Goal: Task Accomplishment & Management: Complete application form

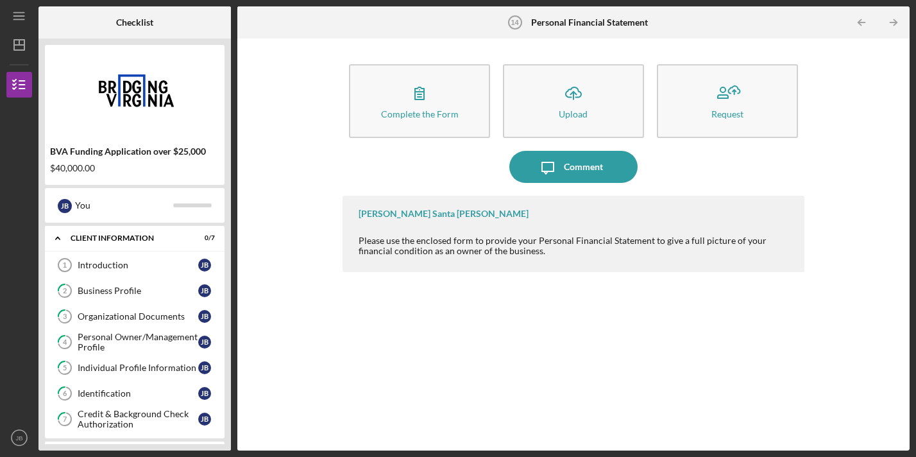
scroll to position [302, 0]
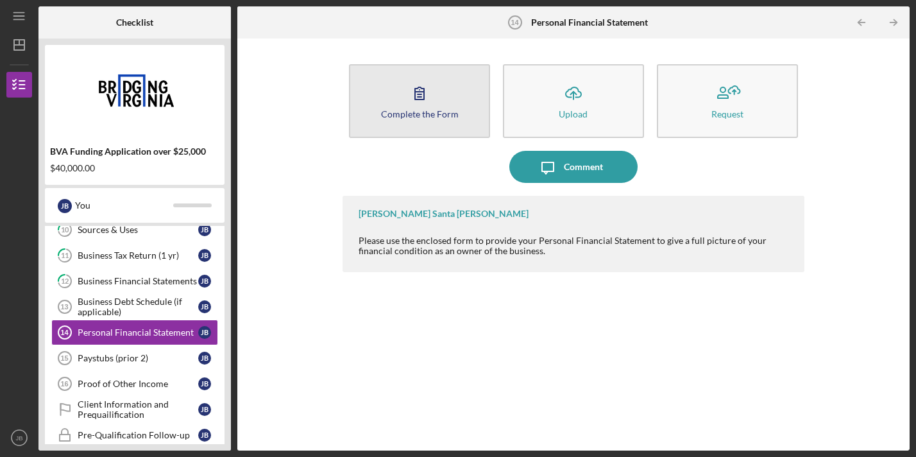
click at [405, 106] on icon "button" at bounding box center [420, 93] width 32 height 32
click at [430, 98] on icon "button" at bounding box center [420, 93] width 32 height 32
click at [402, 123] on button "Complete the Form Form" at bounding box center [419, 101] width 141 height 74
click at [439, 96] on button "Complete the Form Form" at bounding box center [419, 101] width 141 height 74
click at [423, 94] on icon "button" at bounding box center [419, 93] width 9 height 12
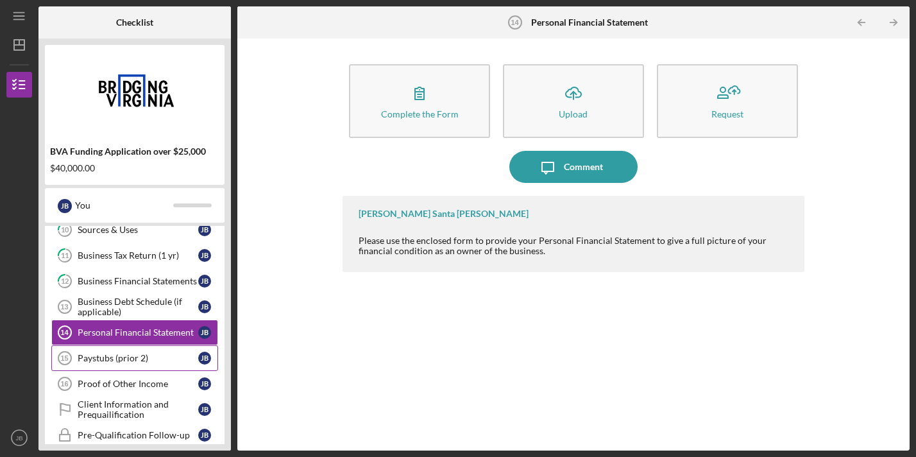
click at [117, 356] on div "Paystubs (prior 2)" at bounding box center [138, 358] width 121 height 10
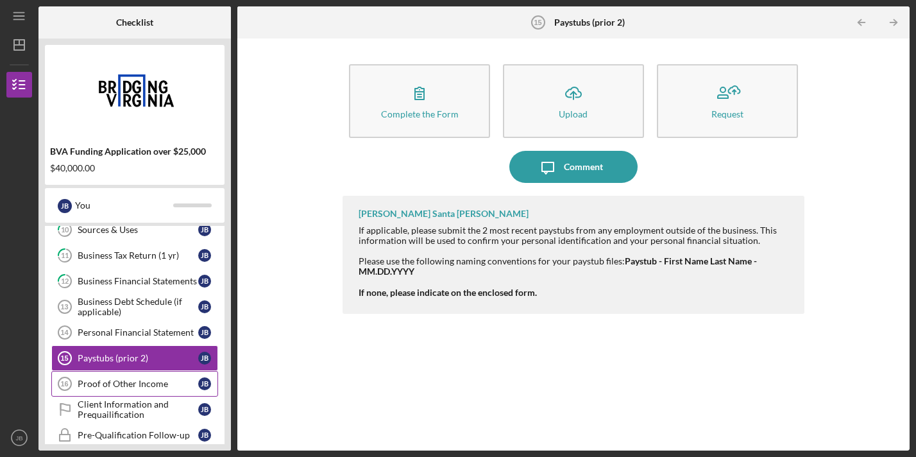
click at [144, 387] on div "Proof of Other Income" at bounding box center [138, 384] width 121 height 10
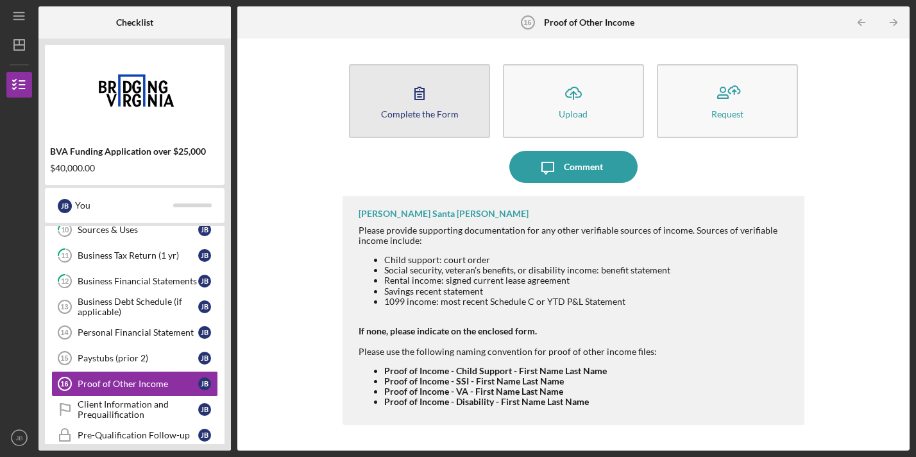
click at [438, 116] on div "Complete the Form" at bounding box center [420, 114] width 78 height 10
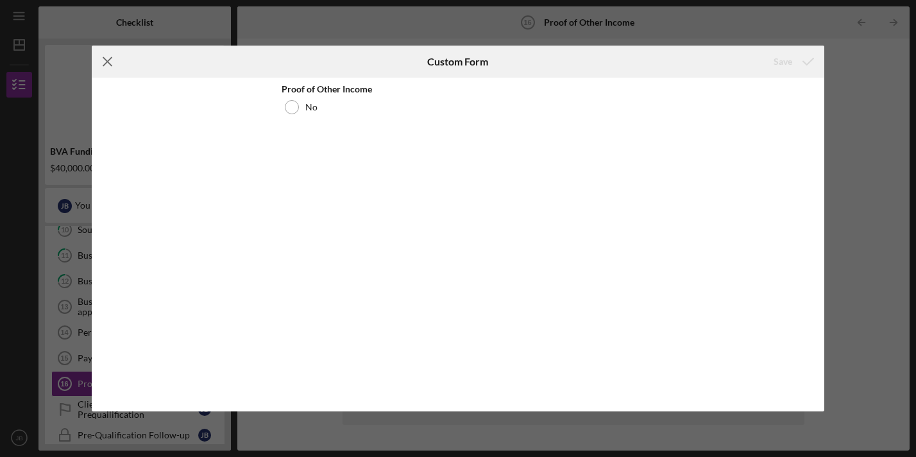
click at [106, 65] on icon "Icon/Menu Close" at bounding box center [108, 62] width 32 height 32
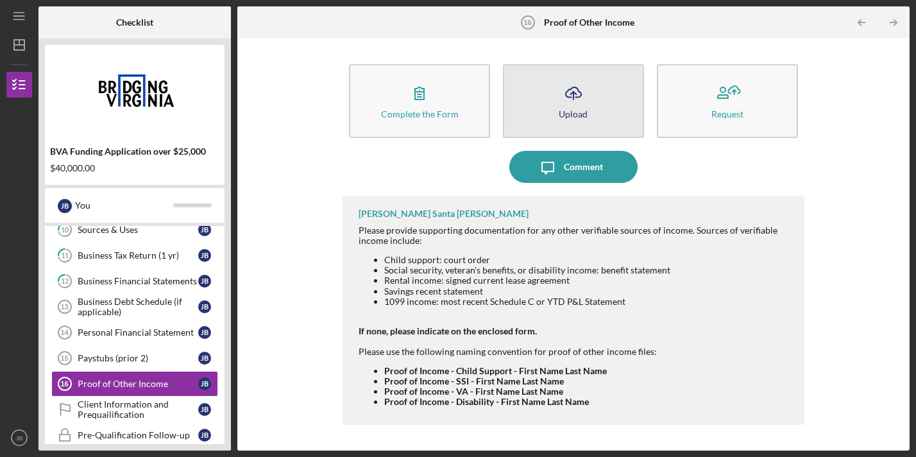
click at [552, 99] on button "Icon/Upload Upload" at bounding box center [573, 101] width 141 height 74
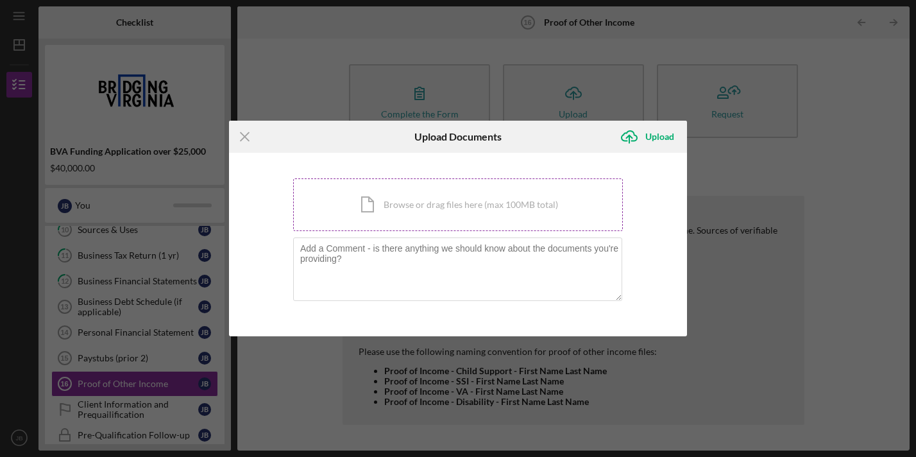
click at [421, 216] on div "Icon/Document Browse or drag files here (max 100MB total) Tap to choose files o…" at bounding box center [458, 204] width 330 height 53
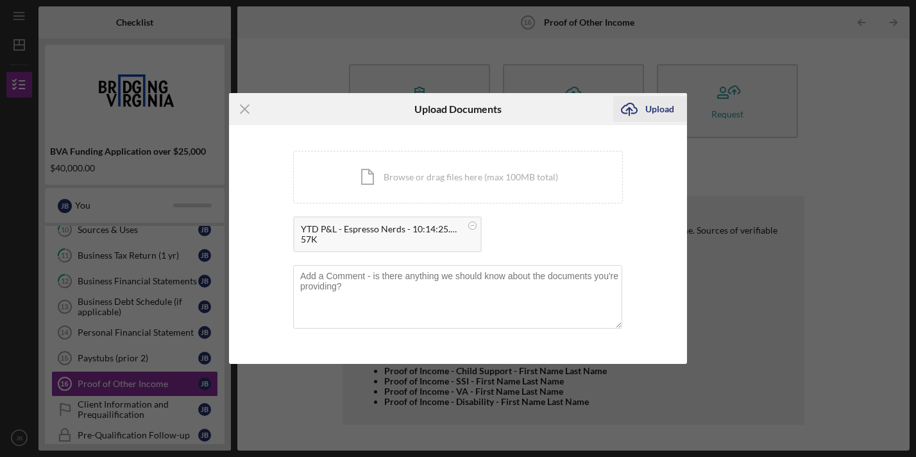
click at [654, 115] on div "Upload" at bounding box center [659, 109] width 29 height 26
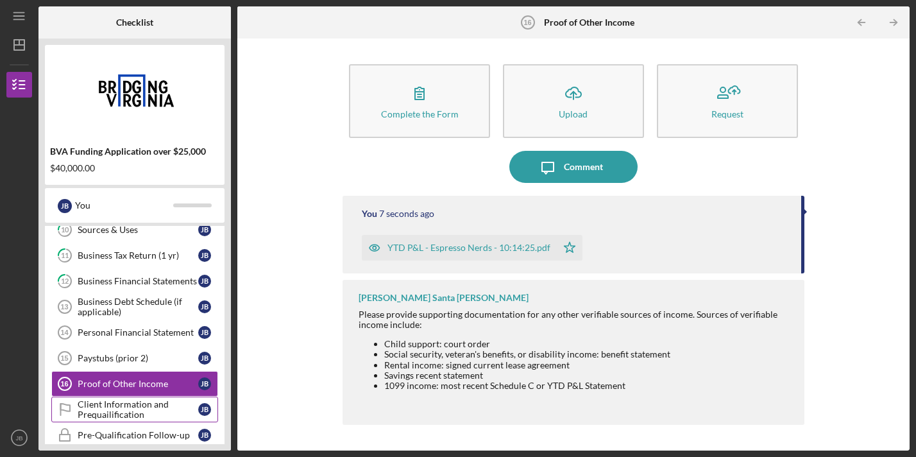
click at [78, 409] on div "Client Information and Prequailification" at bounding box center [138, 409] width 121 height 21
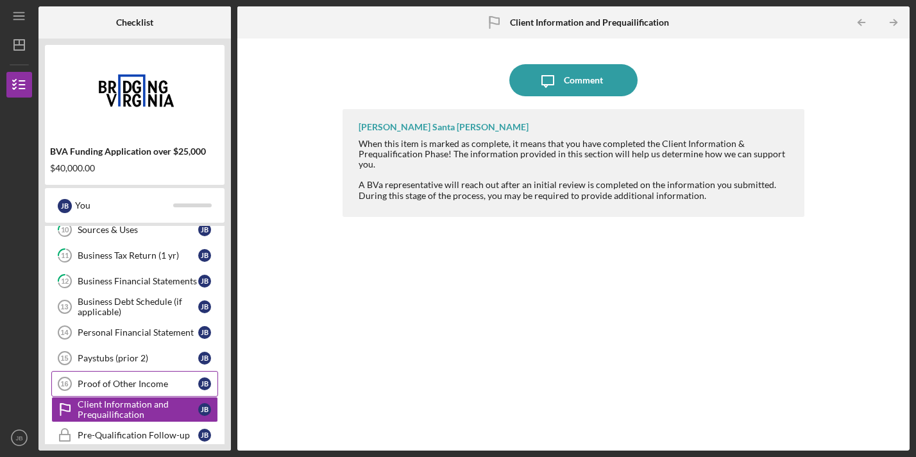
click at [119, 377] on link "Proof of Other Income 16 Proof of Other Income [PERSON_NAME]" at bounding box center [134, 384] width 167 height 26
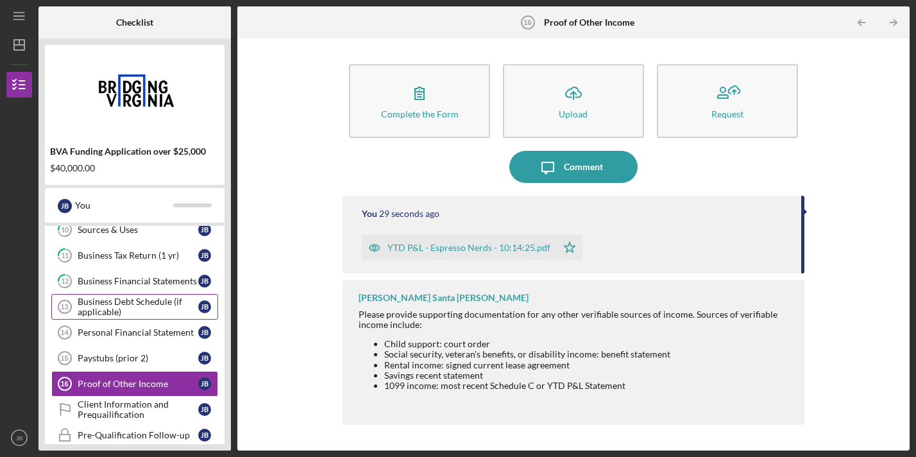
click at [121, 302] on div "Business Debt Schedule (if applicable)" at bounding box center [138, 306] width 121 height 21
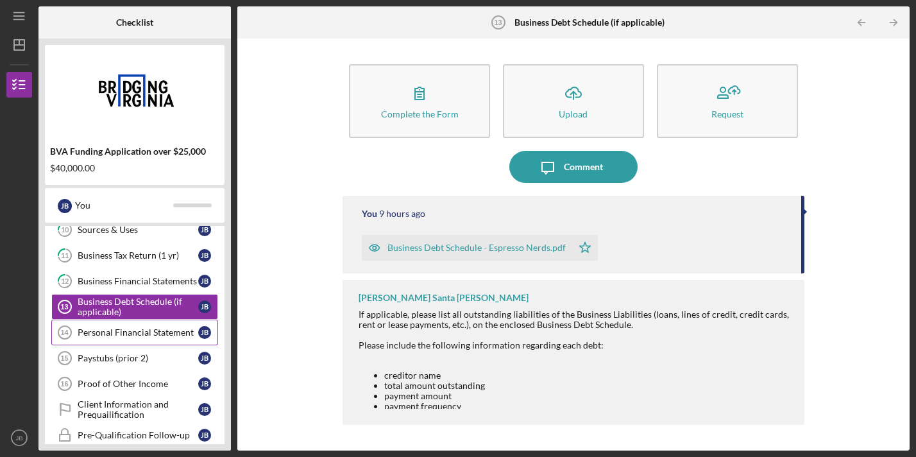
click at [119, 334] on div "Personal Financial Statement" at bounding box center [138, 332] width 121 height 10
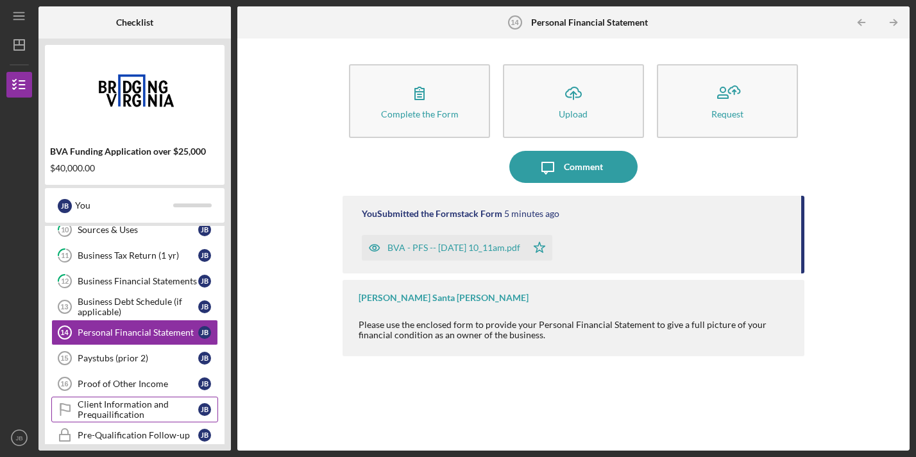
click at [125, 407] on div "Client Information and Prequailification" at bounding box center [138, 409] width 121 height 21
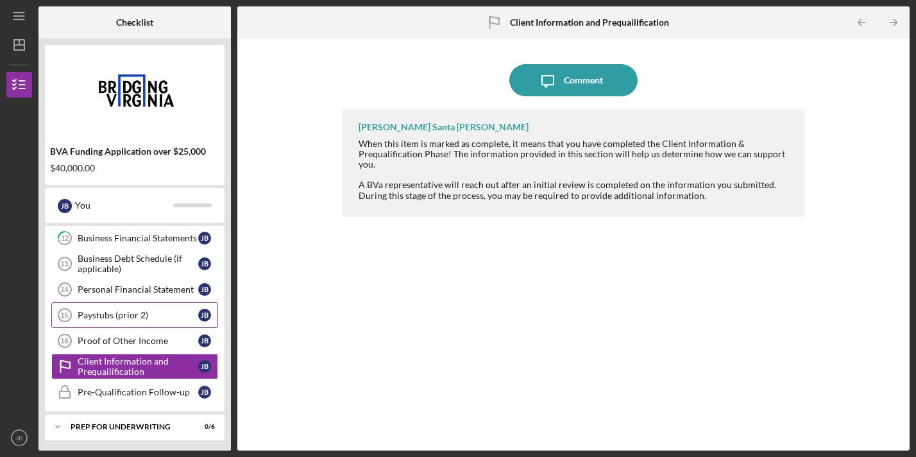
scroll to position [352, 0]
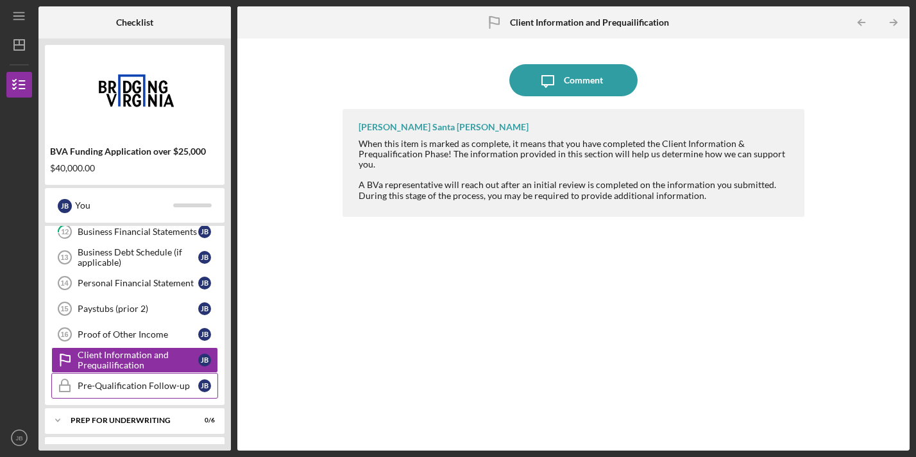
click at [148, 381] on div "Pre-Qualification Follow-up" at bounding box center [138, 385] width 121 height 10
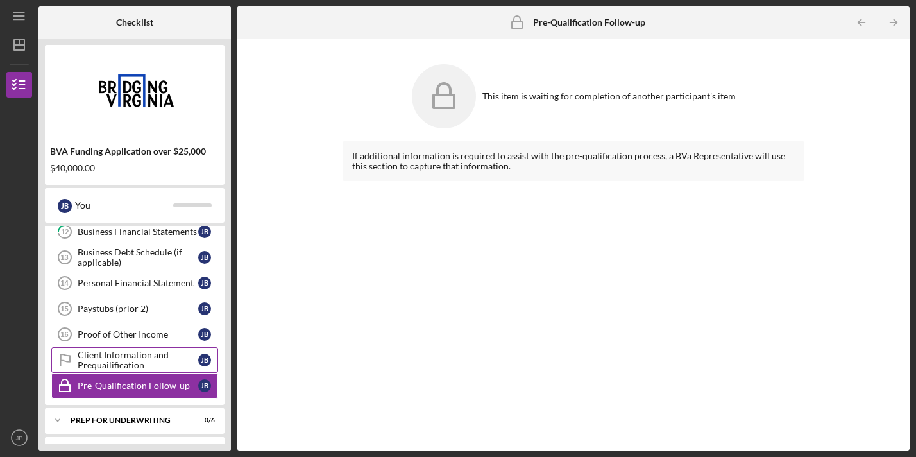
click at [124, 361] on div "Client Information and Prequailification" at bounding box center [138, 360] width 121 height 21
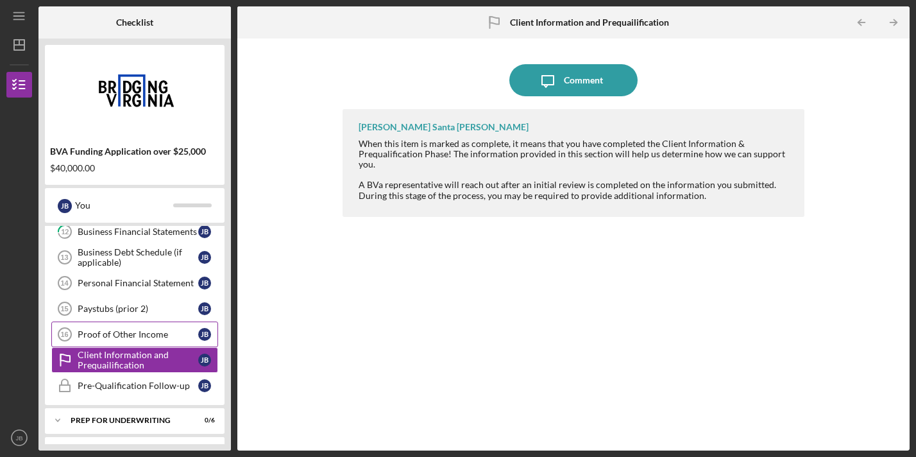
click at [124, 328] on link "Proof of Other Income 16 Proof of Other Income [PERSON_NAME]" at bounding box center [134, 334] width 167 height 26
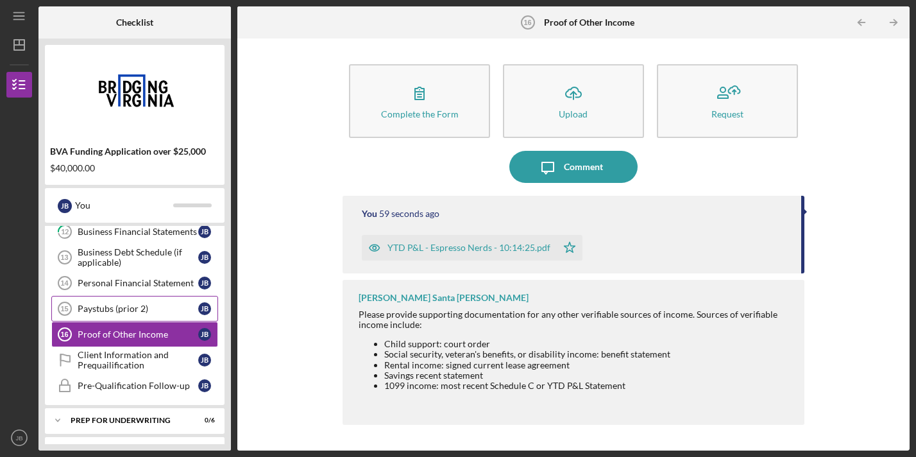
click at [139, 312] on div "Paystubs (prior 2)" at bounding box center [138, 308] width 121 height 10
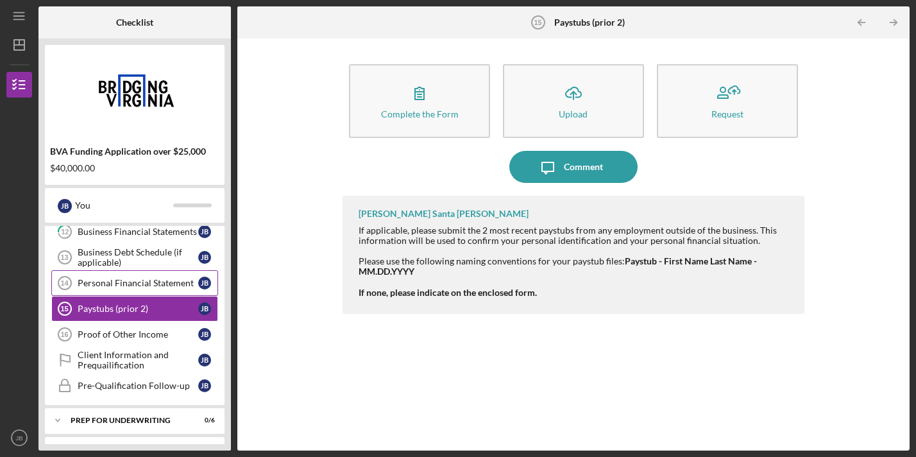
click at [138, 280] on div "Personal Financial Statement" at bounding box center [138, 283] width 121 height 10
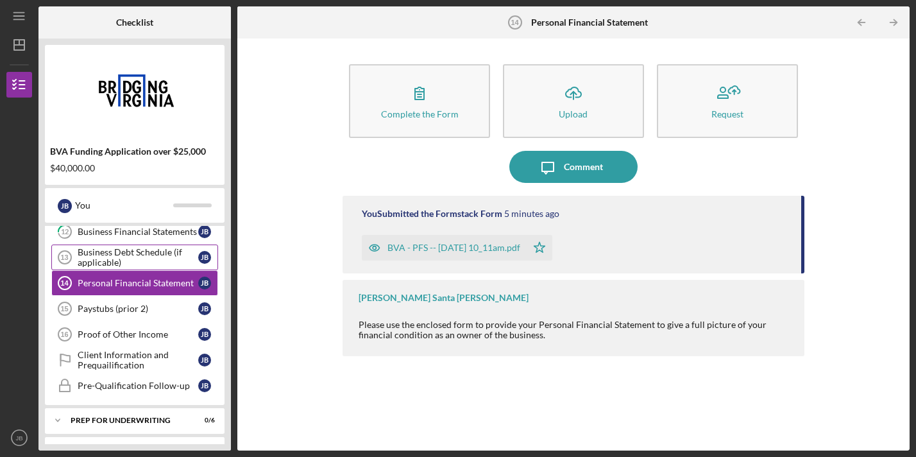
click at [142, 251] on div "Business Debt Schedule (if applicable)" at bounding box center [138, 257] width 121 height 21
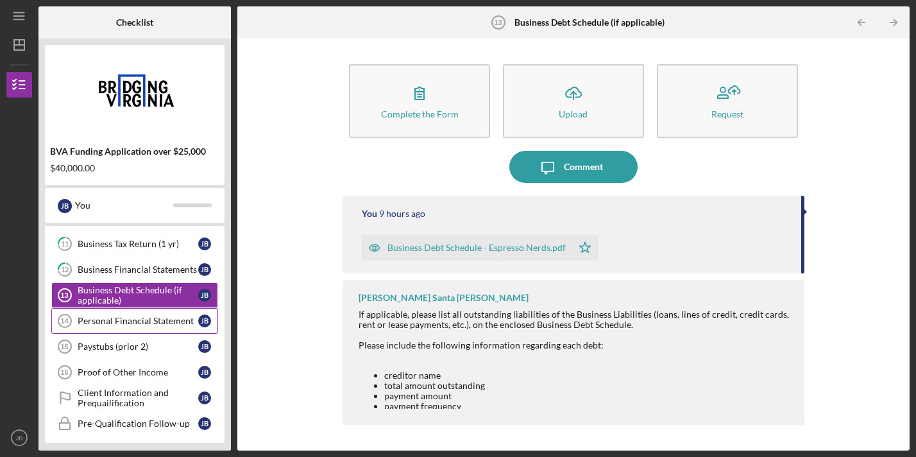
scroll to position [312, 0]
click at [124, 260] on link "12 Business Financial Statements [PERSON_NAME]" at bounding box center [134, 271] width 167 height 26
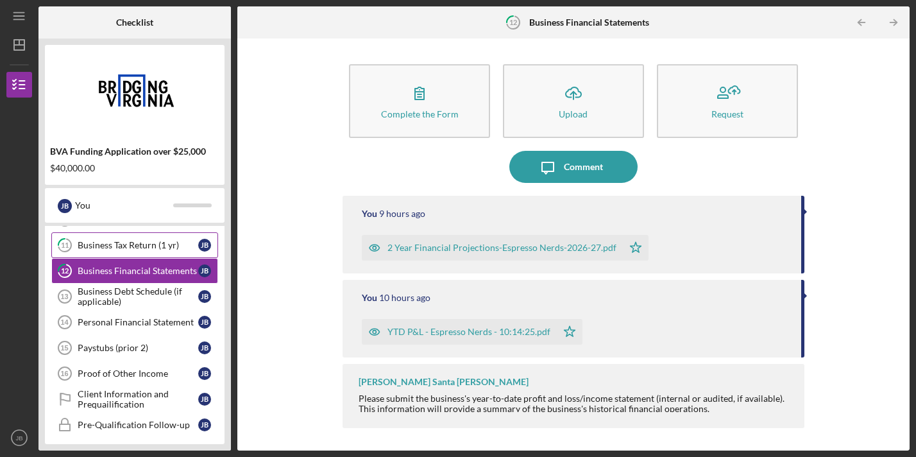
click at [154, 248] on div "Business Tax Return (1 yr)" at bounding box center [138, 245] width 121 height 10
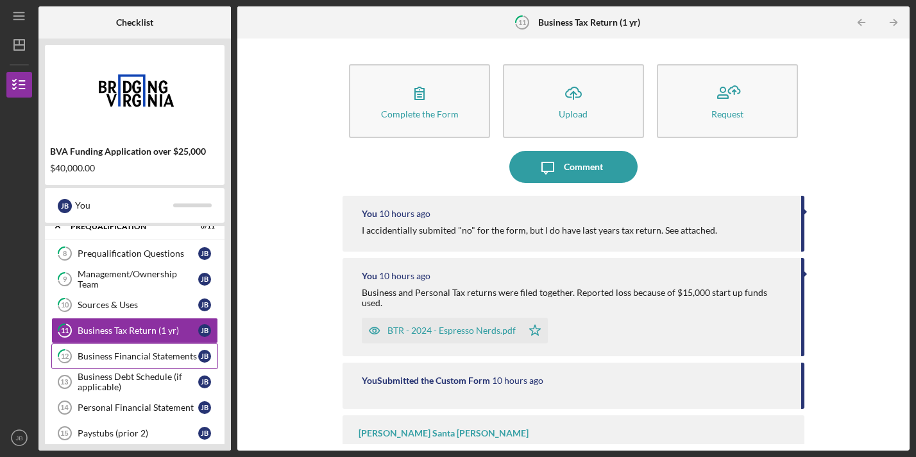
scroll to position [212, 0]
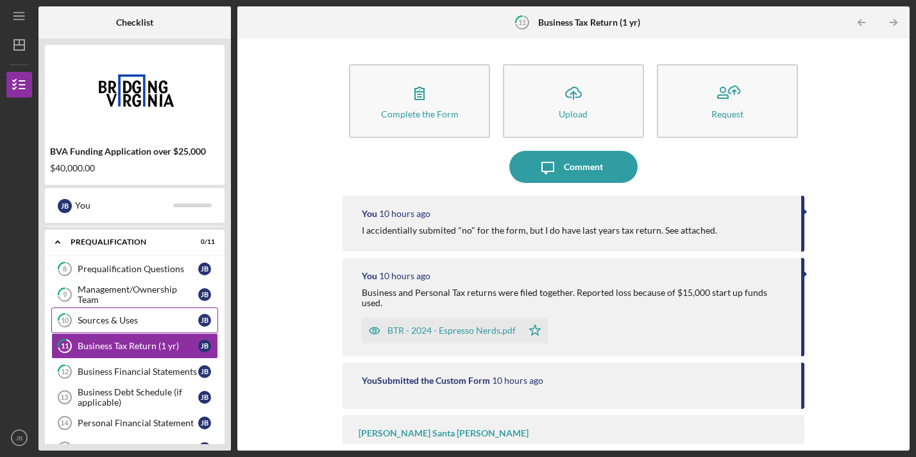
click at [145, 316] on div "Sources & Uses" at bounding box center [138, 320] width 121 height 10
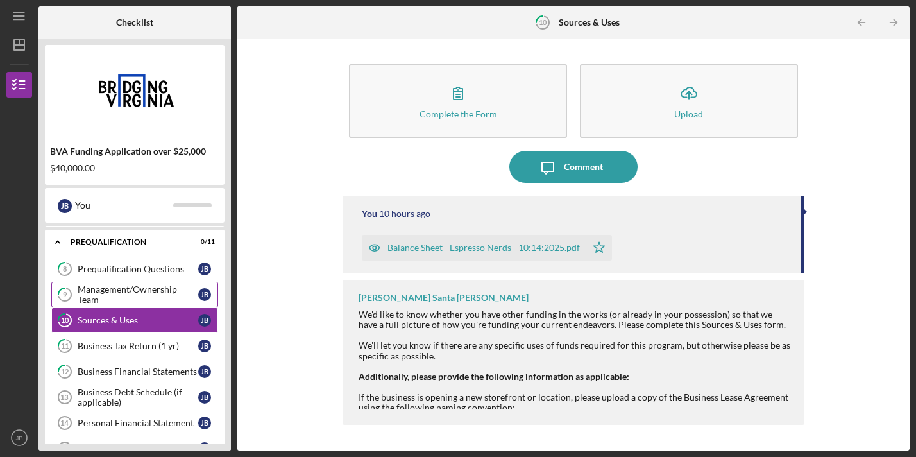
click at [140, 286] on div "Management/Ownership Team" at bounding box center [138, 294] width 121 height 21
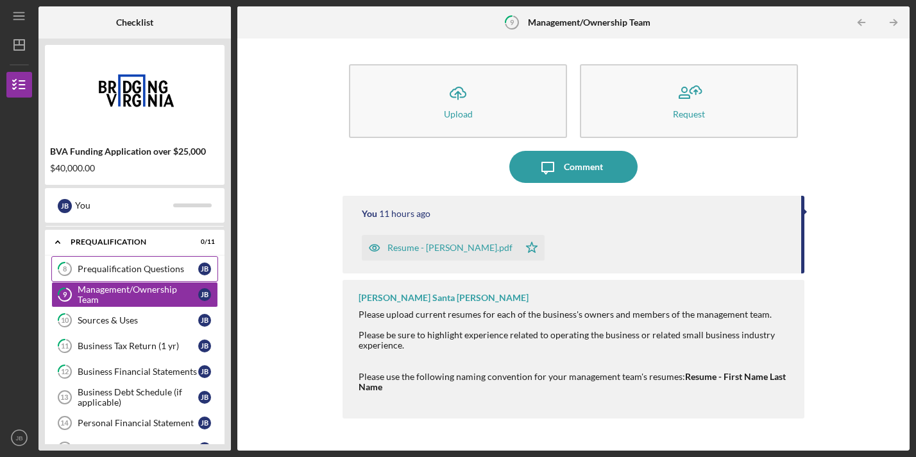
click at [140, 260] on link "8 Prequalification Questions [PERSON_NAME]" at bounding box center [134, 269] width 167 height 26
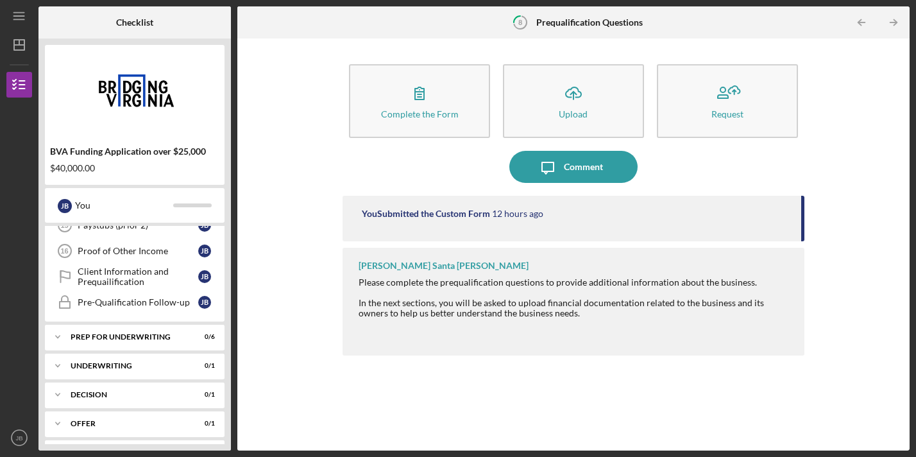
scroll to position [429, 0]
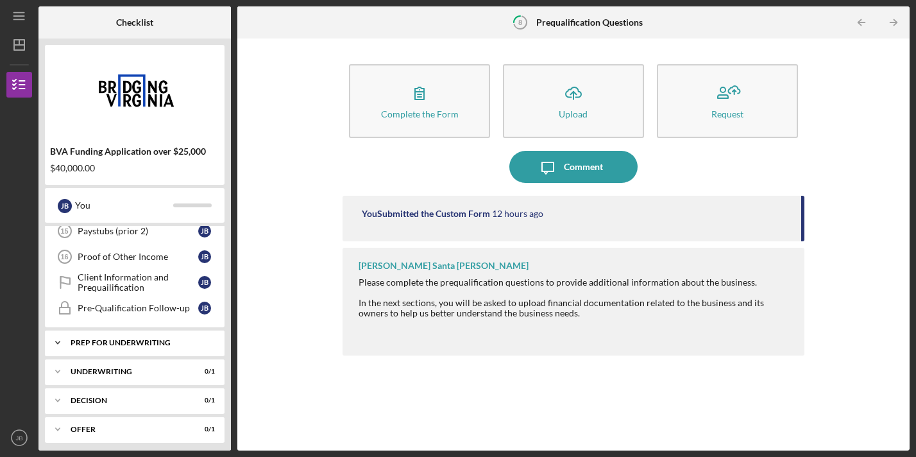
click at [148, 346] on div "Icon/Expander Prep for Underwriting 0 / 6" at bounding box center [135, 343] width 180 height 26
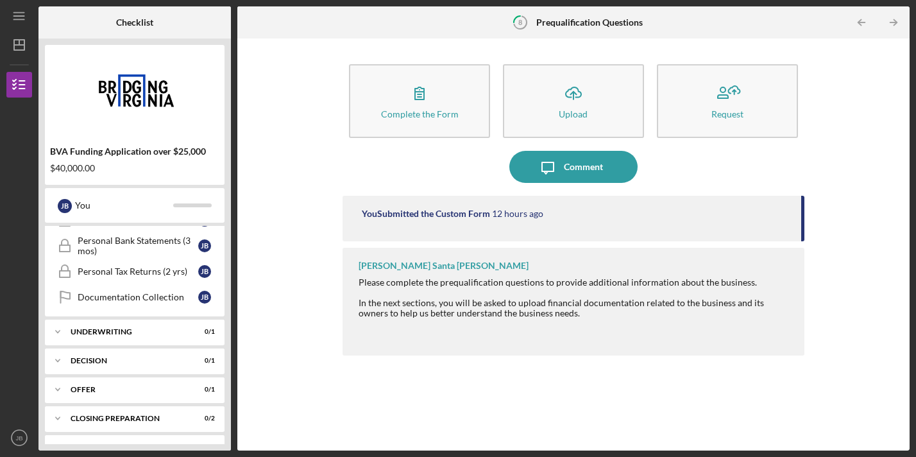
scroll to position [631, 0]
click at [134, 324] on div "Icon/Expander Underwriting 0 / 1" at bounding box center [135, 331] width 180 height 26
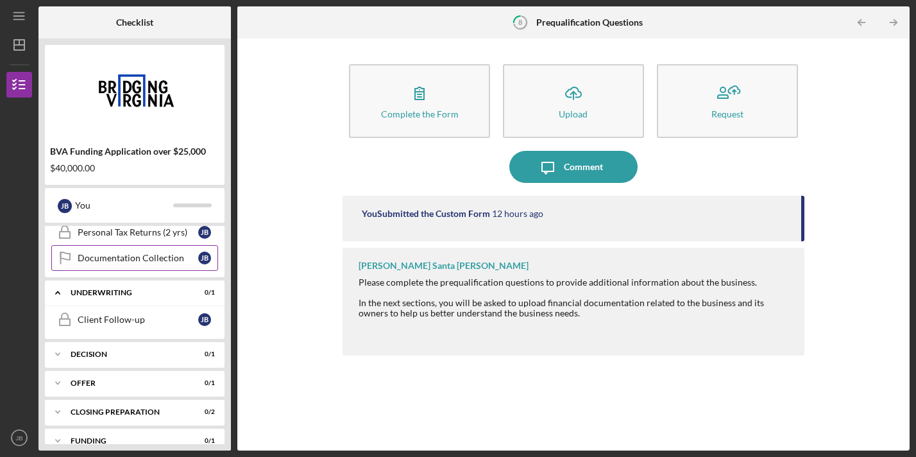
scroll to position [690, 0]
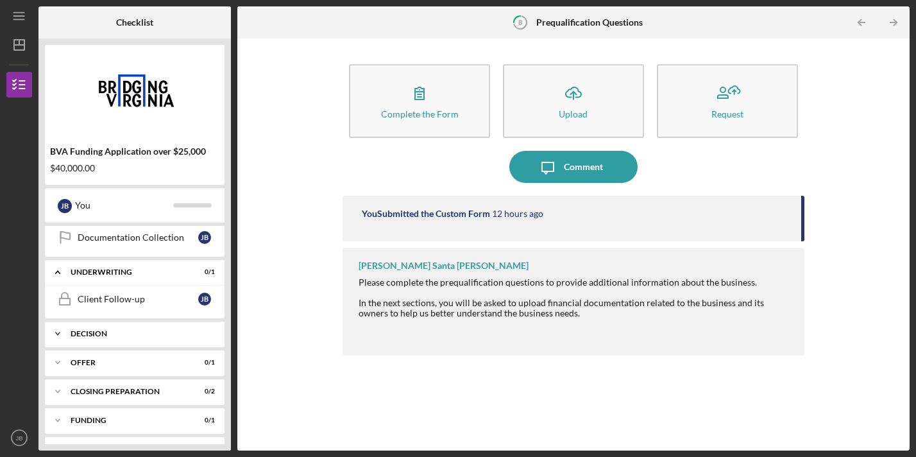
click at [118, 330] on div "Decision" at bounding box center [140, 334] width 138 height 8
click at [126, 275] on div "Underwriting" at bounding box center [140, 272] width 138 height 8
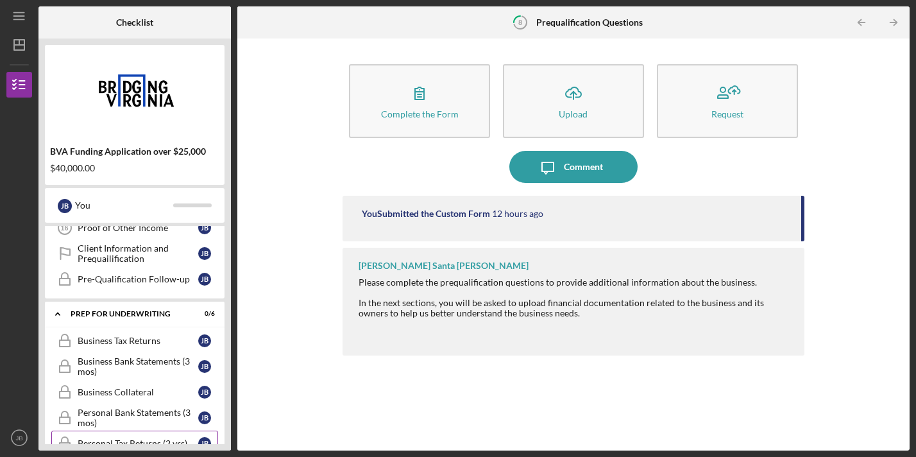
scroll to position [410, 0]
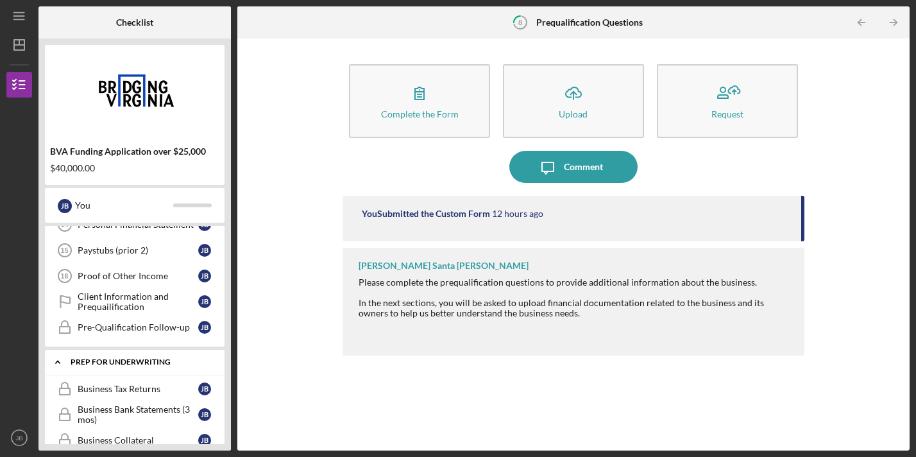
click at [112, 359] on div "Prep for Underwriting" at bounding box center [140, 362] width 138 height 8
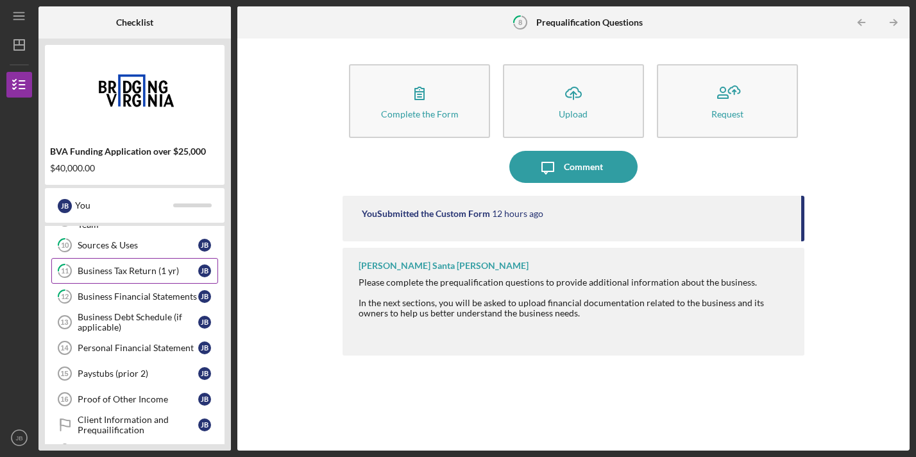
scroll to position [289, 0]
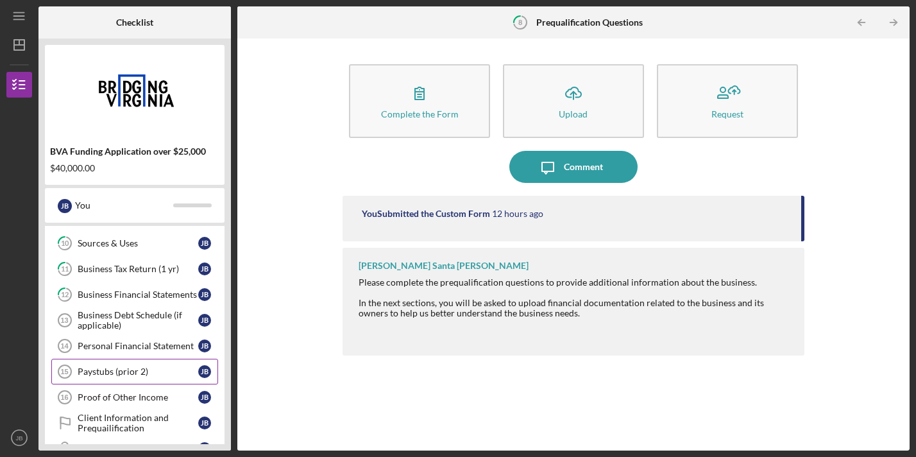
click at [125, 373] on div "Paystubs (prior 2)" at bounding box center [138, 371] width 121 height 10
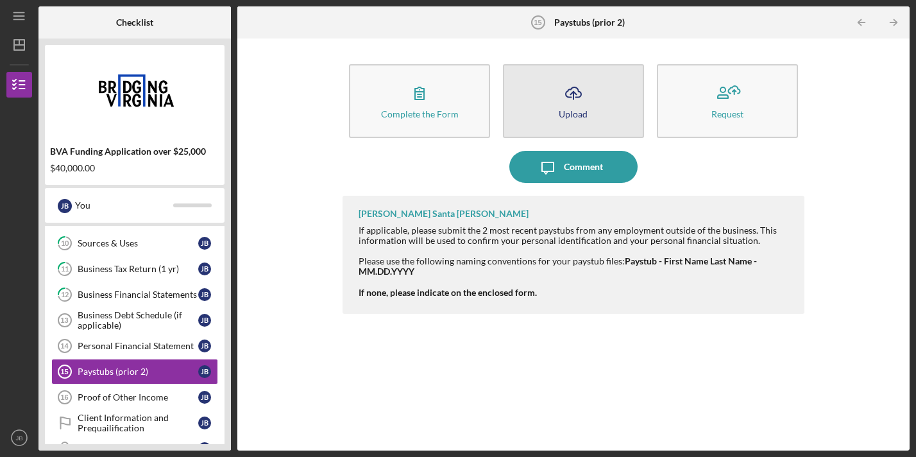
click at [566, 117] on div "Upload" at bounding box center [573, 114] width 29 height 10
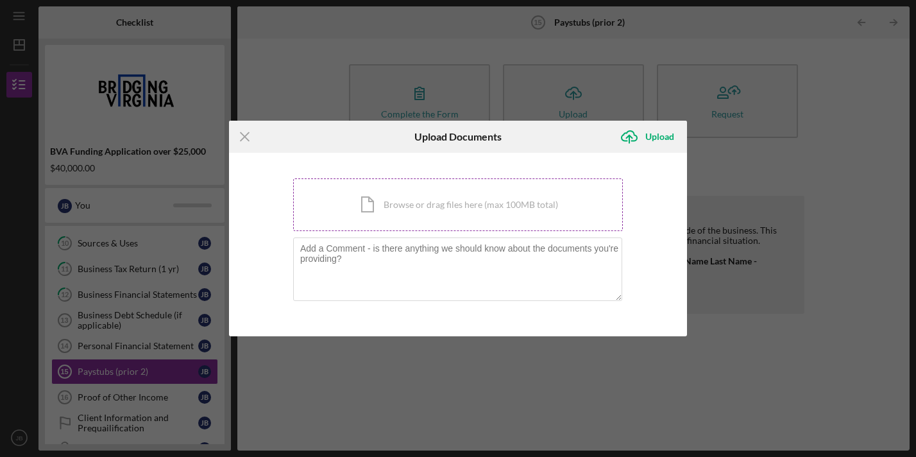
click at [396, 212] on div "Icon/Document Browse or drag files here (max 100MB total) Tap to choose files o…" at bounding box center [458, 204] width 330 height 53
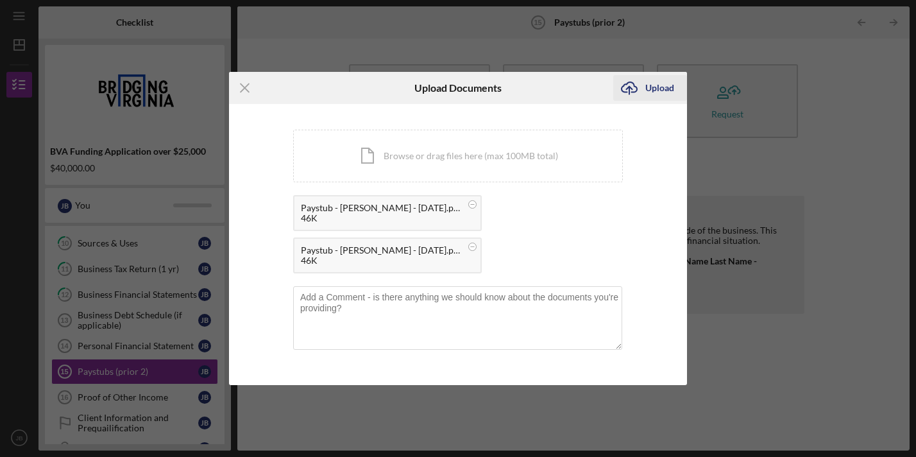
click at [658, 92] on div "Upload" at bounding box center [659, 88] width 29 height 26
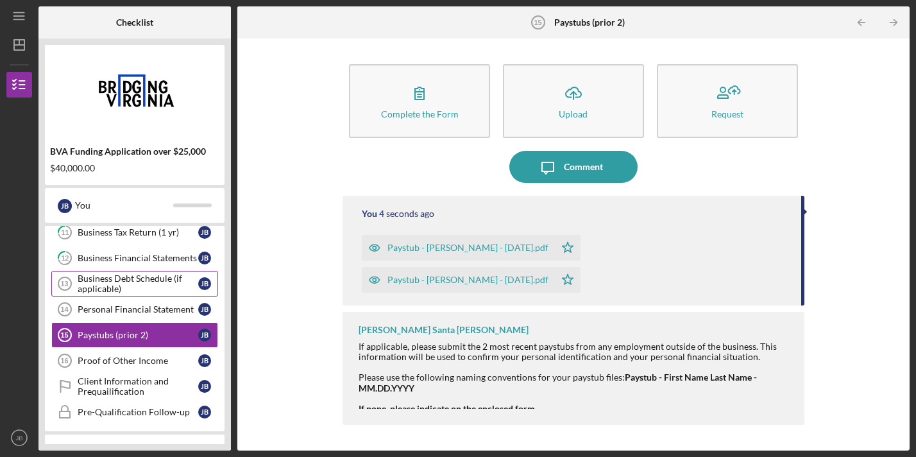
scroll to position [335, 0]
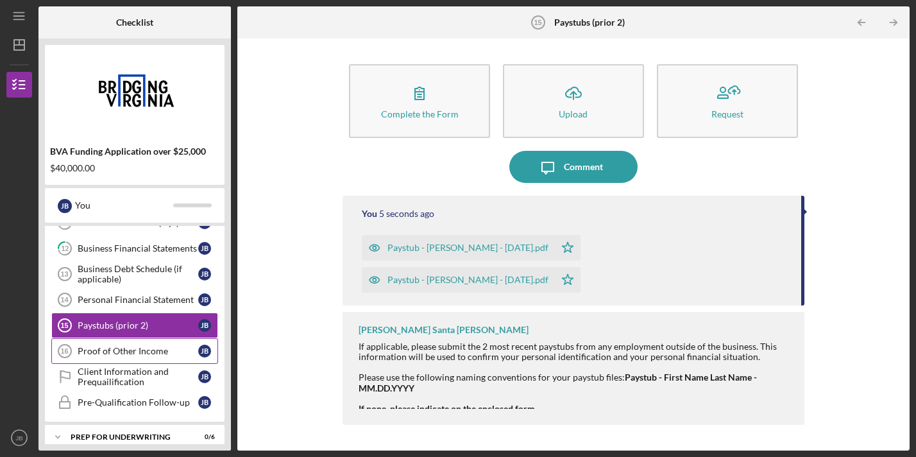
click at [145, 340] on link "Proof of Other Income 16 Proof of Other Income [PERSON_NAME]" at bounding box center [134, 351] width 167 height 26
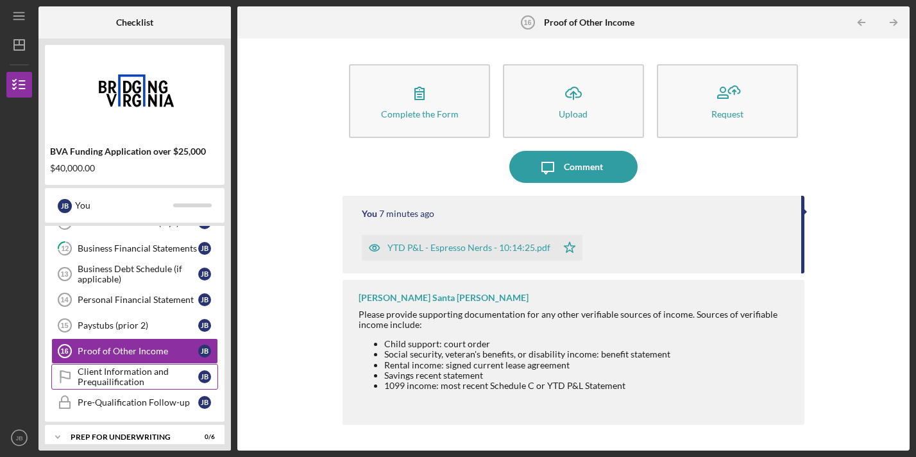
click at [137, 373] on div "Client Information and Prequailification" at bounding box center [138, 376] width 121 height 21
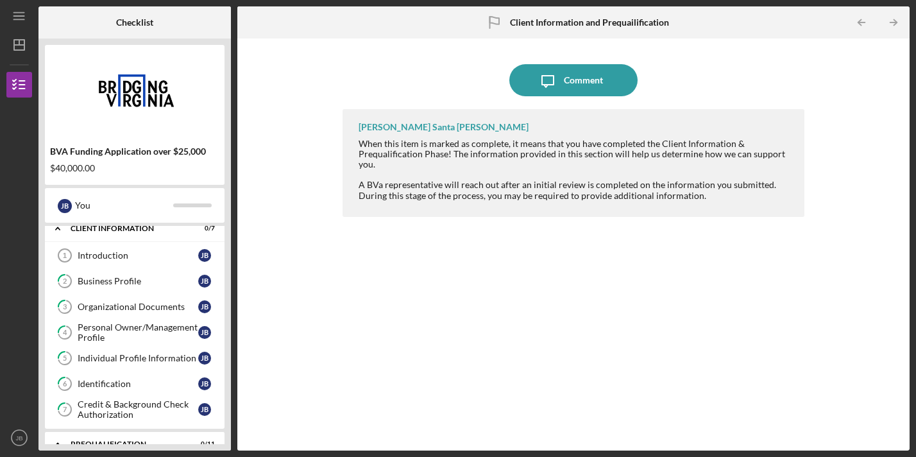
scroll to position [10, 0]
click at [127, 255] on div "Introduction" at bounding box center [138, 255] width 121 height 10
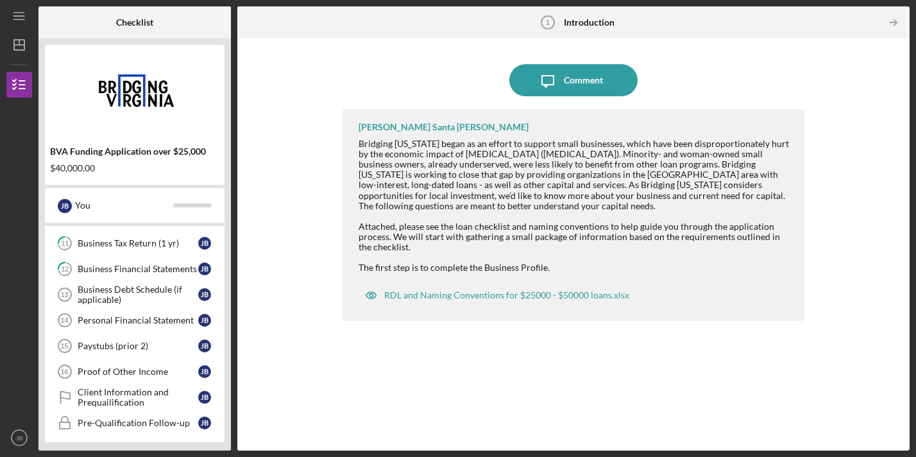
scroll to position [307, 0]
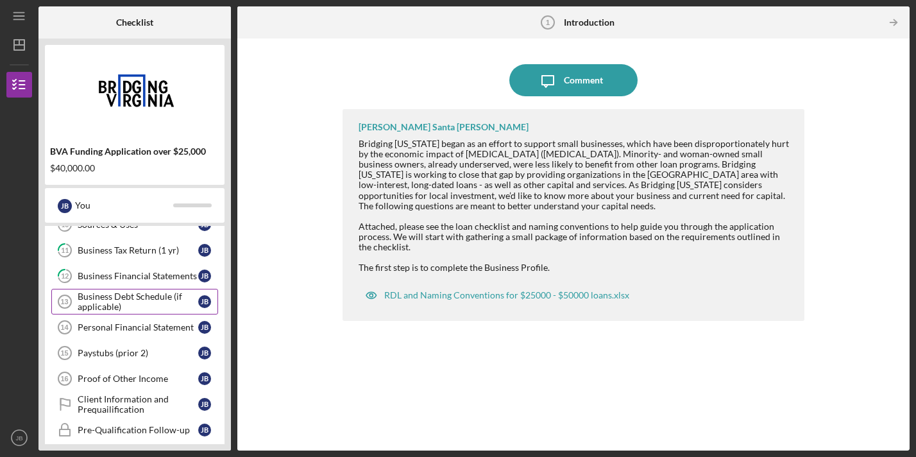
click at [134, 307] on div "Business Debt Schedule (if applicable)" at bounding box center [138, 301] width 121 height 21
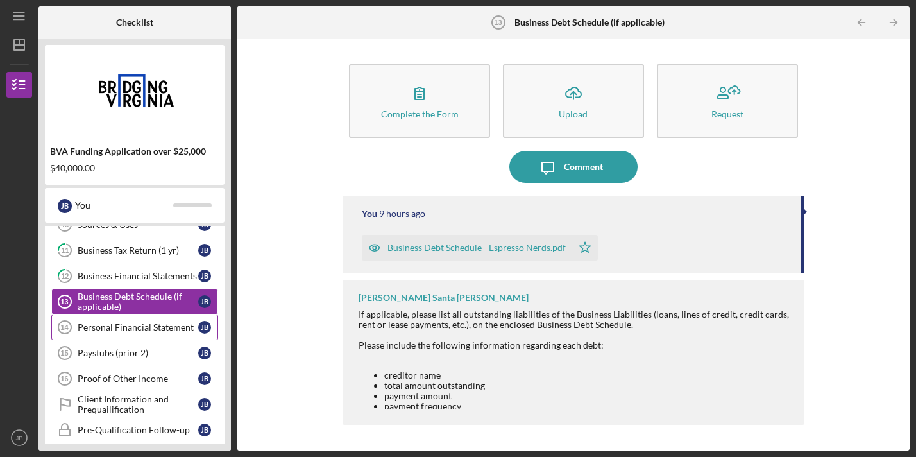
click at [146, 328] on div "Personal Financial Statement" at bounding box center [138, 327] width 121 height 10
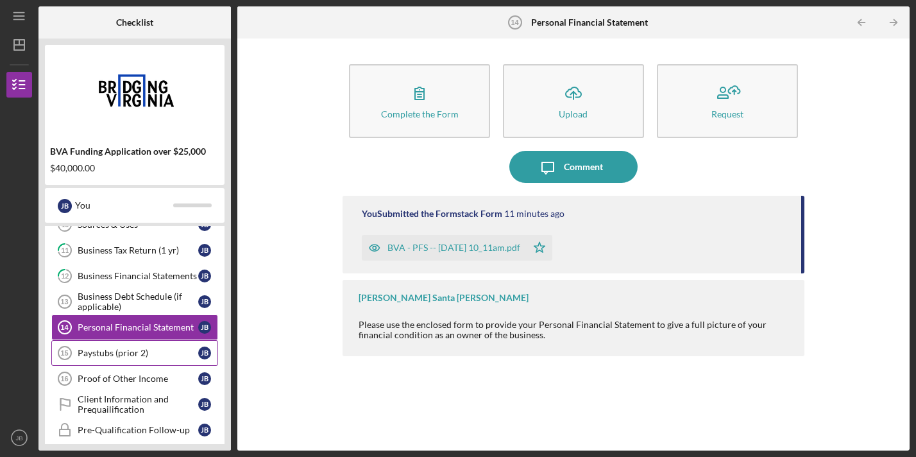
click at [144, 352] on div "Paystubs (prior 2)" at bounding box center [138, 353] width 121 height 10
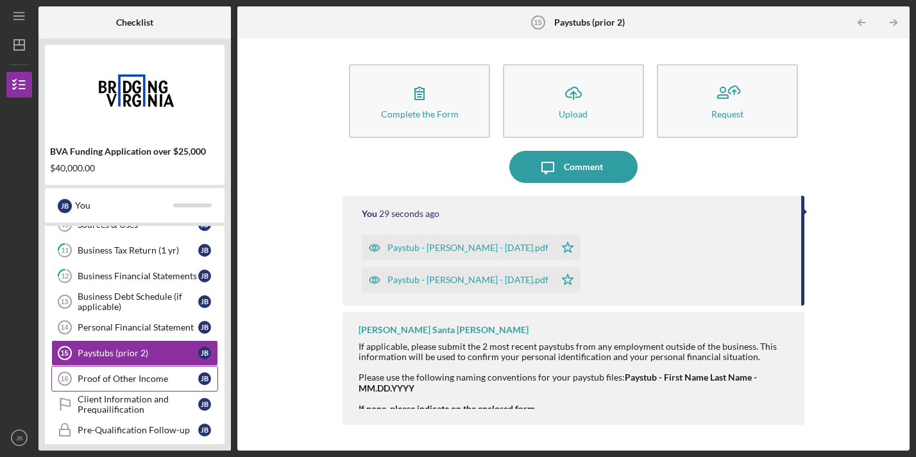
click at [139, 378] on div "Proof of Other Income" at bounding box center [138, 378] width 121 height 10
